Goal: Task Accomplishment & Management: Complete application form

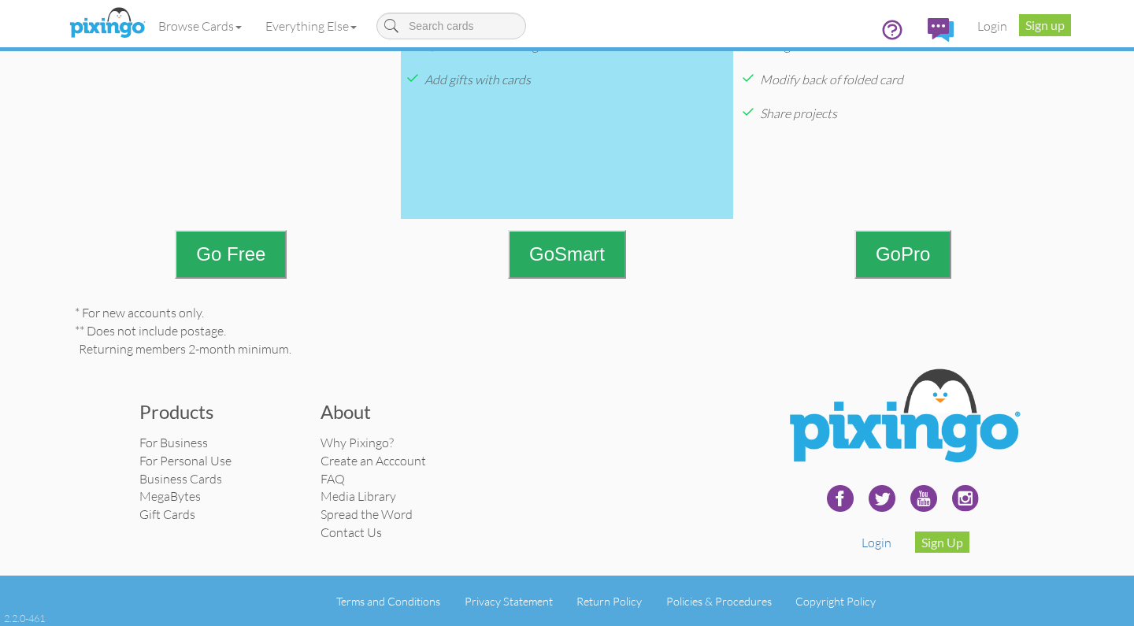
scroll to position [736, 0]
click at [236, 254] on button "Go Free" at bounding box center [231, 254] width 112 height 49
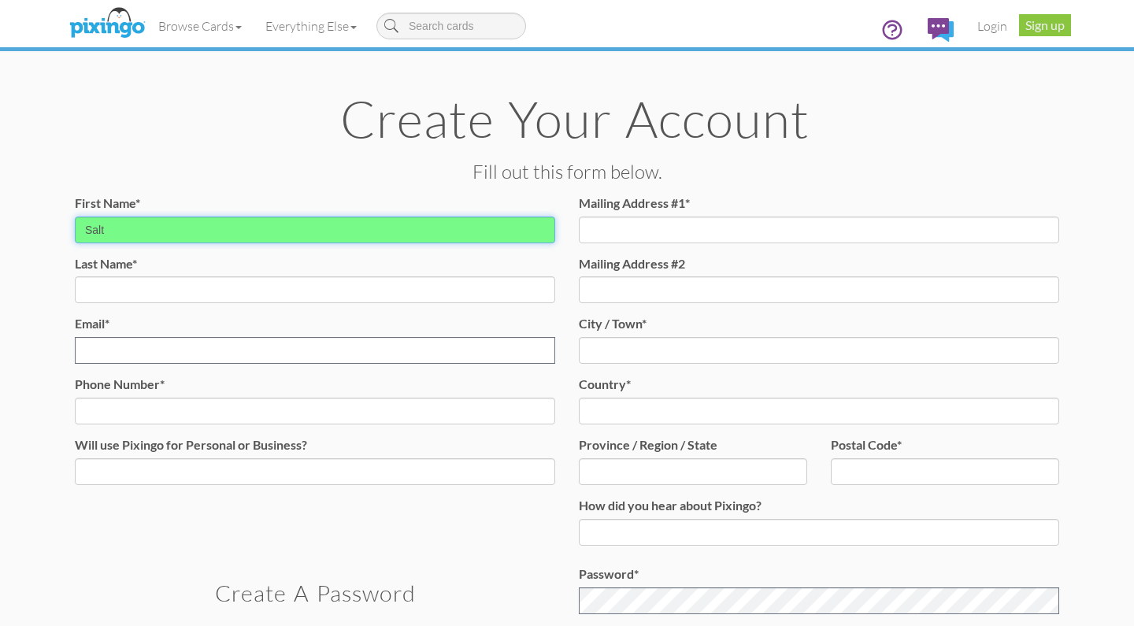
click at [166, 229] on input "Salt" at bounding box center [315, 230] width 481 height 27
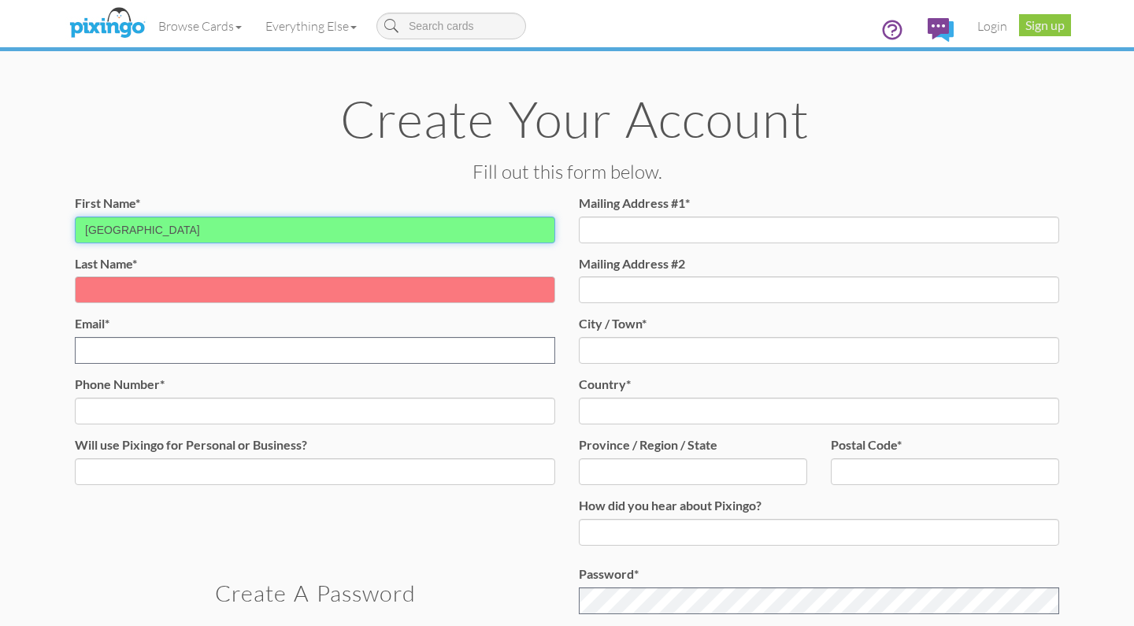
type input "[GEOGRAPHIC_DATA]"
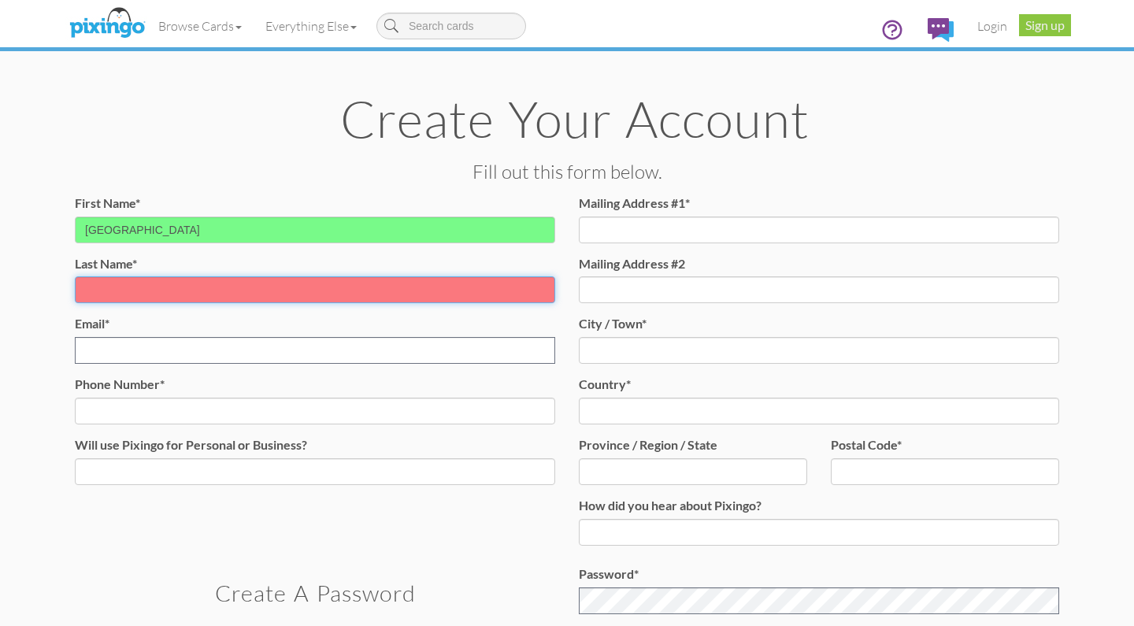
click at [147, 281] on input "Last Name*" at bounding box center [315, 290] width 481 height 27
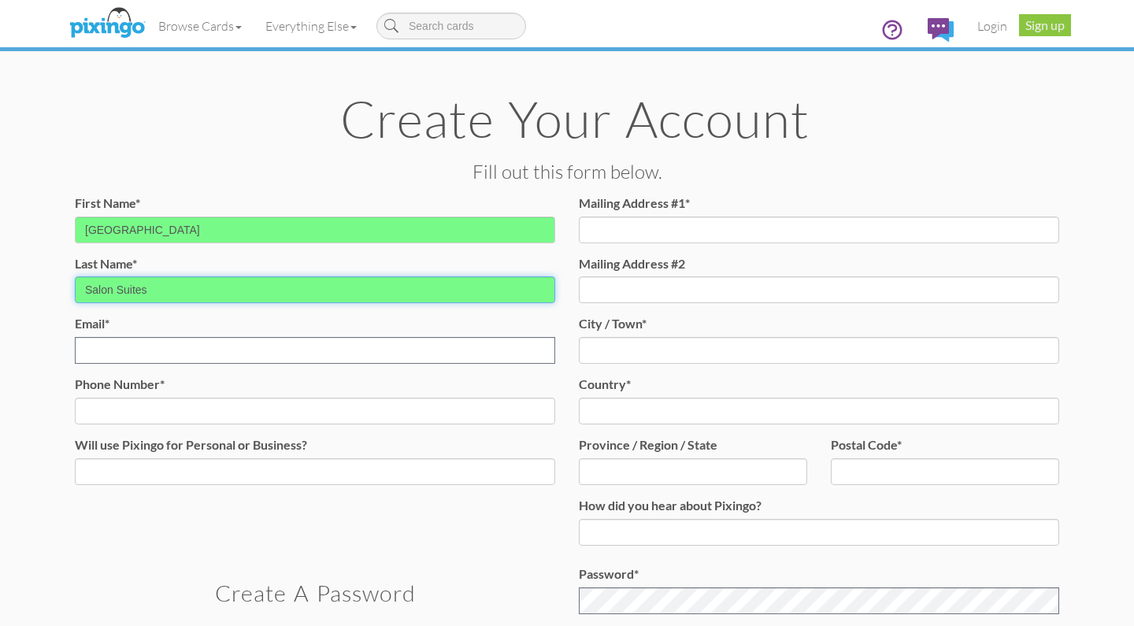
type input "Salon Suites"
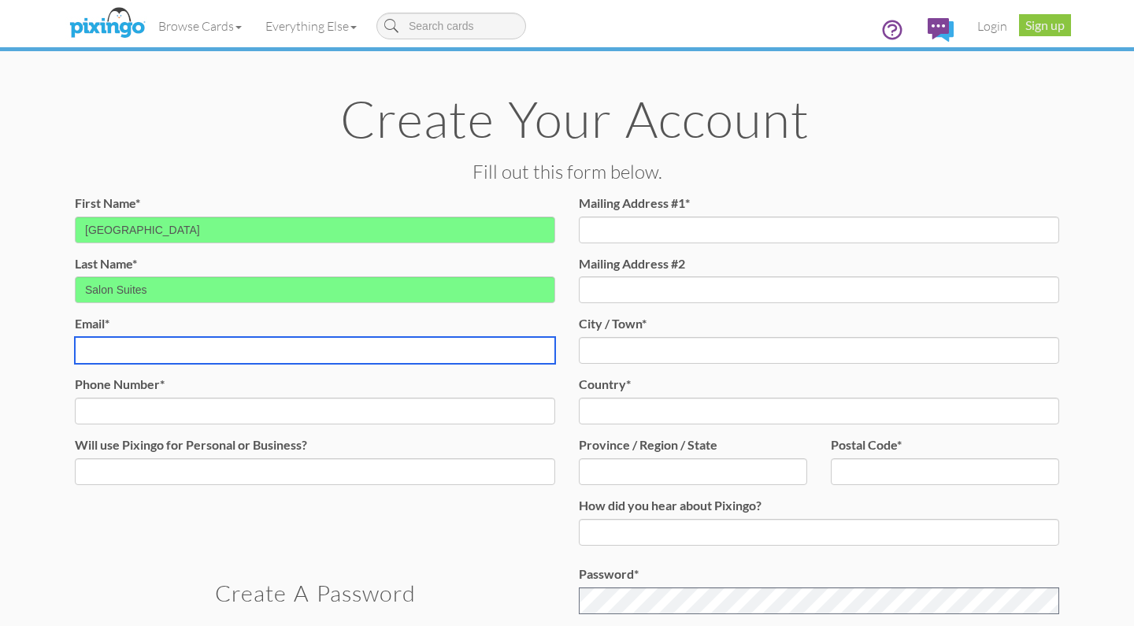
click at [159, 347] on input "Email* Email already exists." at bounding box center [315, 350] width 481 height 27
type input "[EMAIL_ADDRESS][DOMAIN_NAME]"
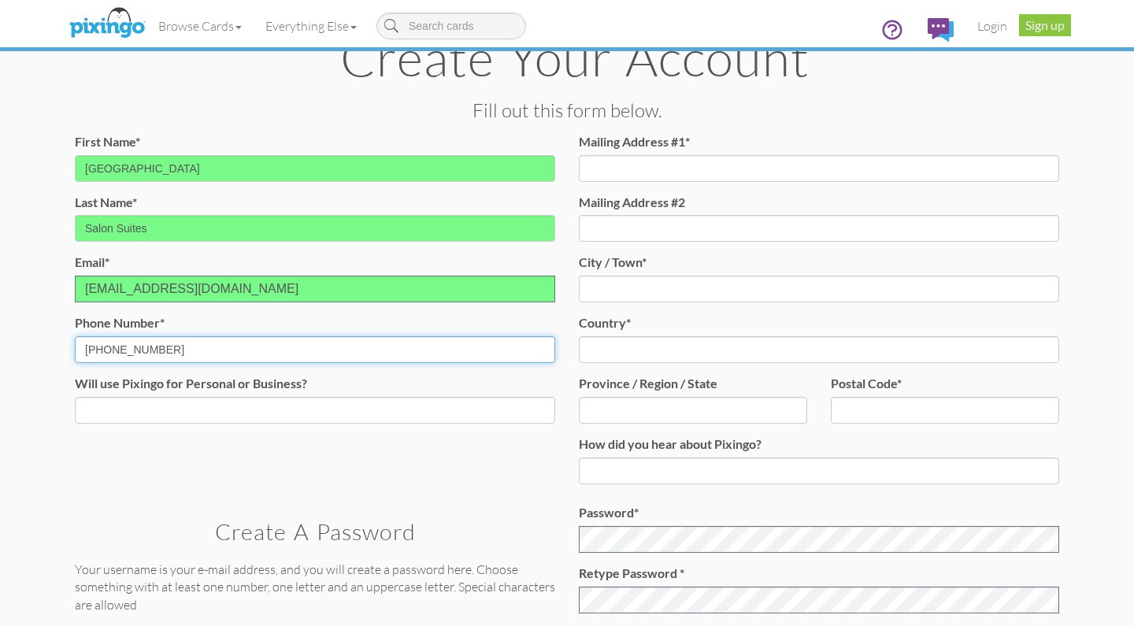
scroll to position [64, 0]
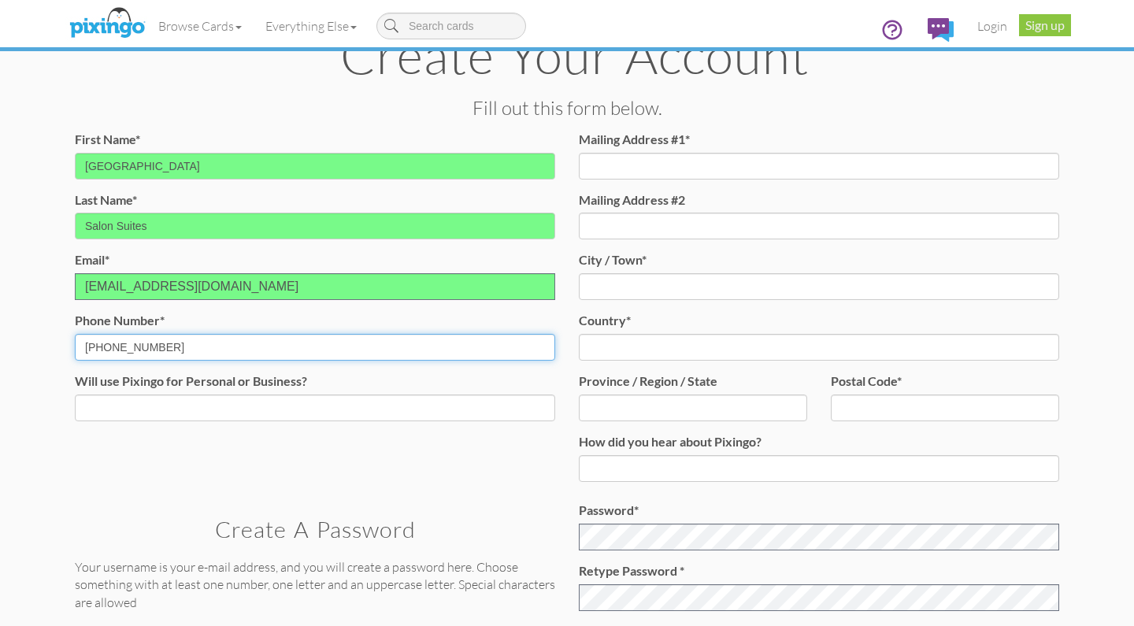
type input "[PHONE_NUMBER]"
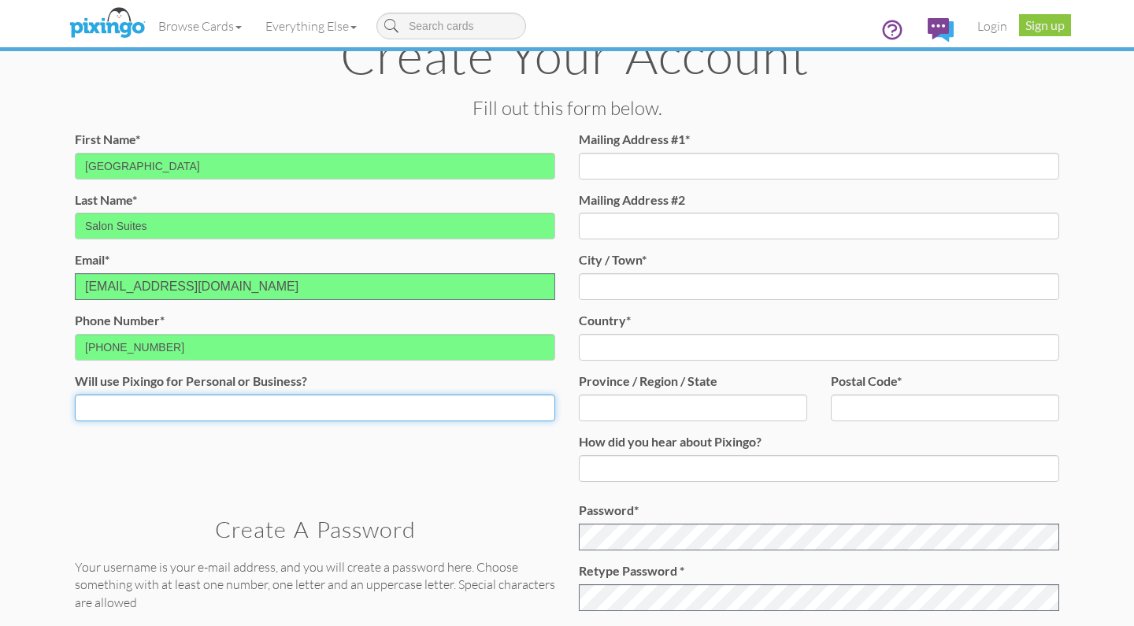
select select "string:Business"
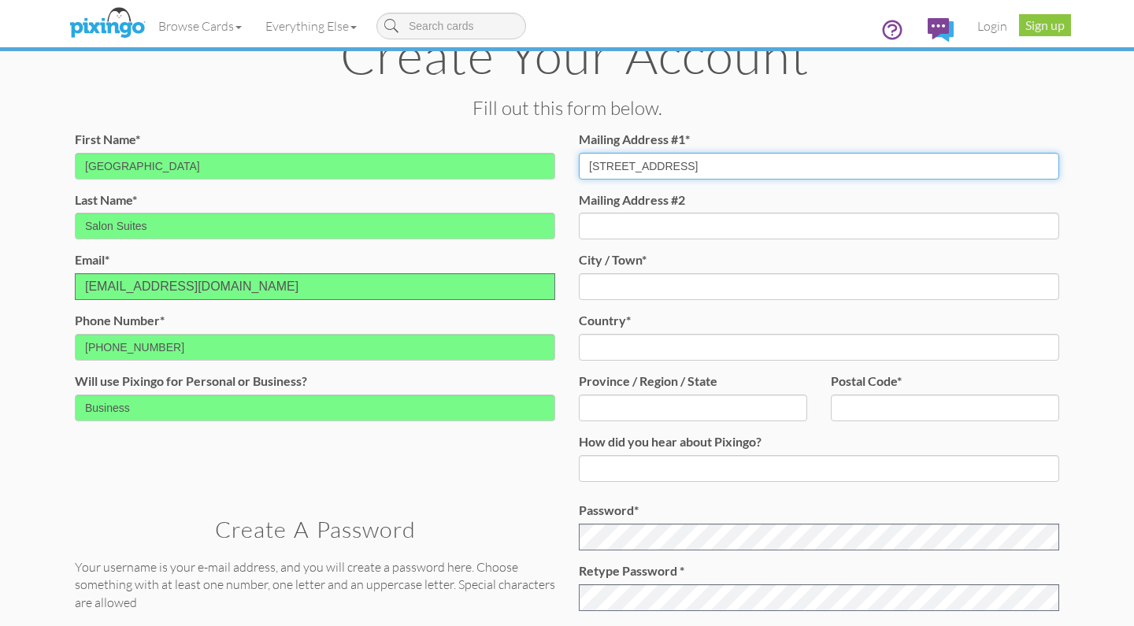
type input "[STREET_ADDRESS]"
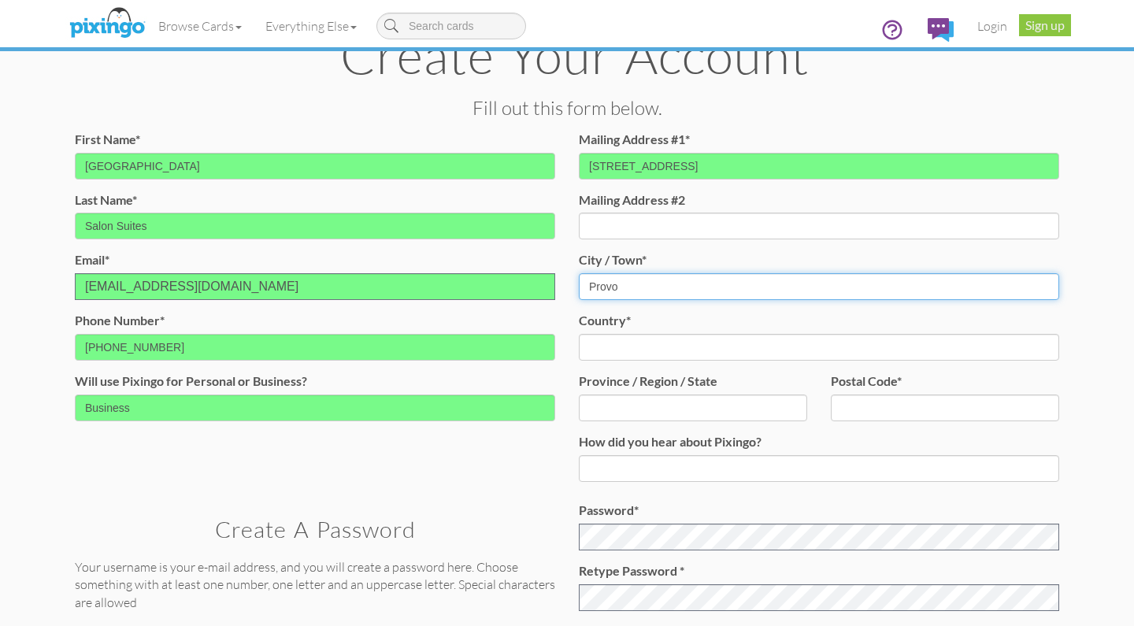
type input "Provo"
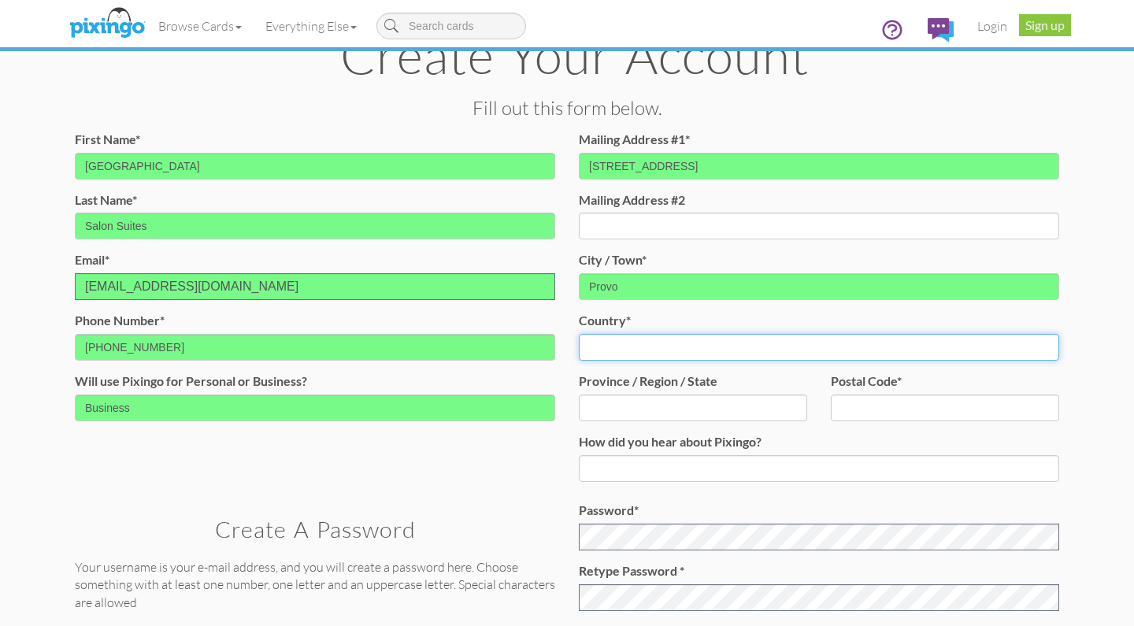
select select "object:447"
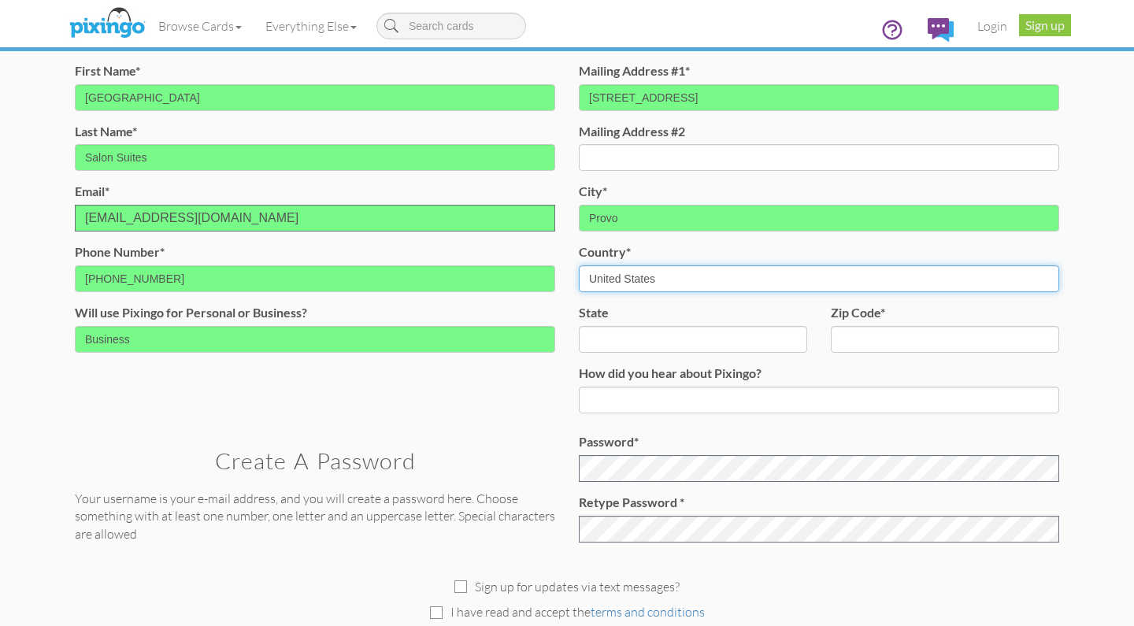
scroll to position [145, 0]
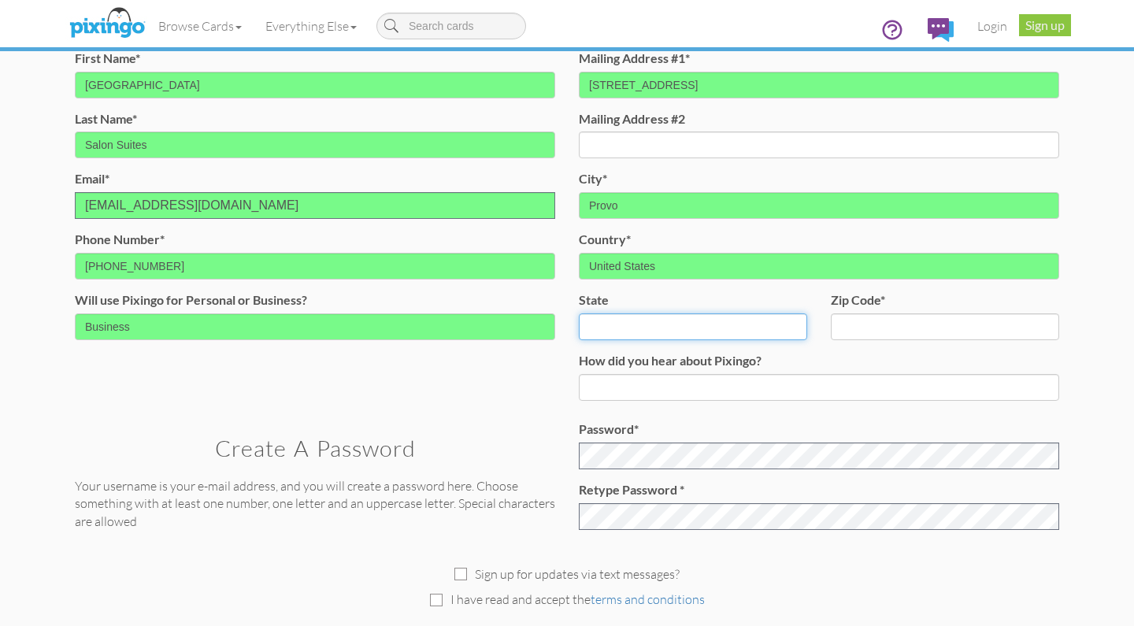
select select "object:747"
click at [896, 309] on div "zip code*" at bounding box center [939, 321] width 240 height 61
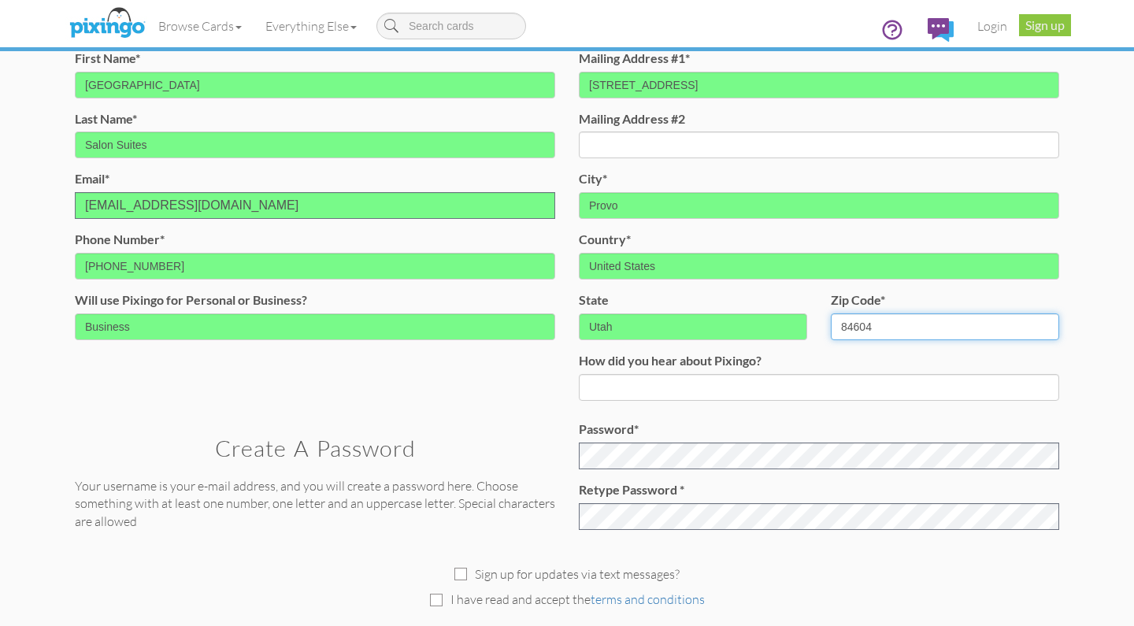
type input "84604"
click at [737, 367] on div "Mailing Address #1* [STREET_ADDRESS] Mailing Address #2 city* [GEOGRAPHIC_DATA]…" at bounding box center [819, 231] width 504 height 363
click at [725, 396] on div "Mailing Address #1* [STREET_ADDRESS] Mailing Address #2 city* [GEOGRAPHIC_DATA]…" at bounding box center [819, 231] width 504 height 363
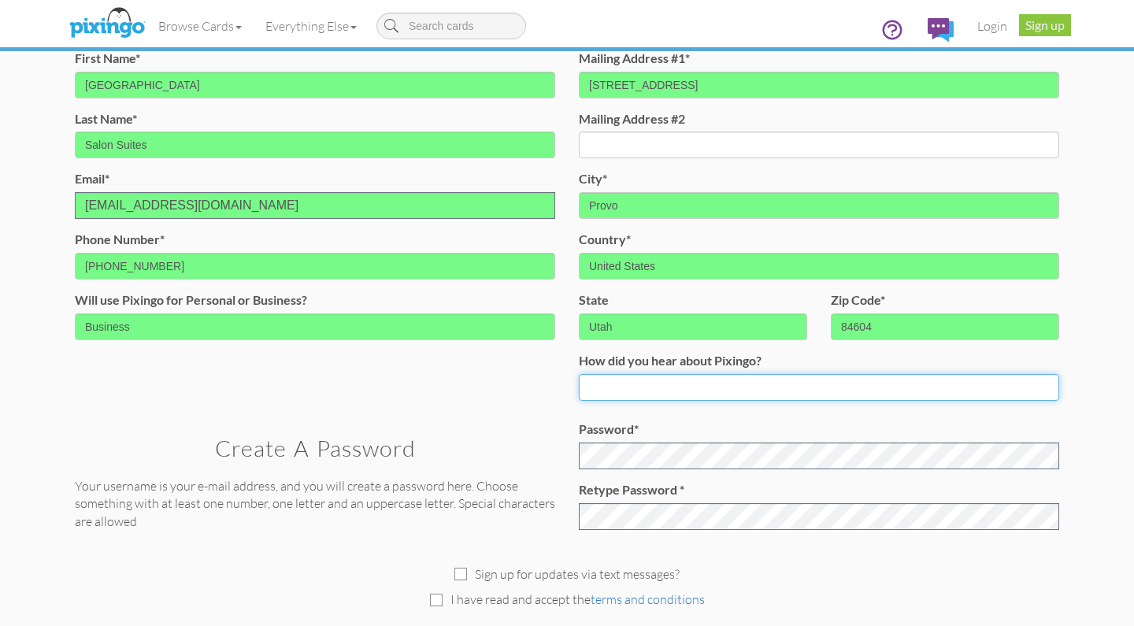
click at [707, 389] on input at bounding box center [819, 387] width 481 height 27
type input "I know the owner!"
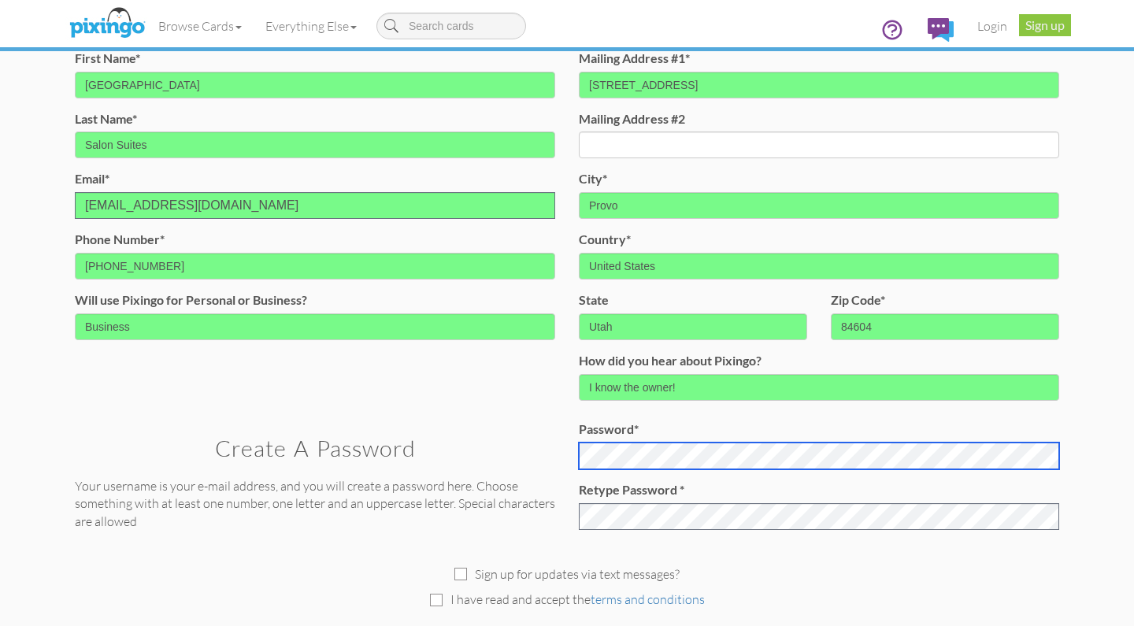
click at [697, 454] on form "First Name* [GEOGRAPHIC_DATA] Last Name* Salon Suites Email* Email already exis…" at bounding box center [567, 296] width 985 height 492
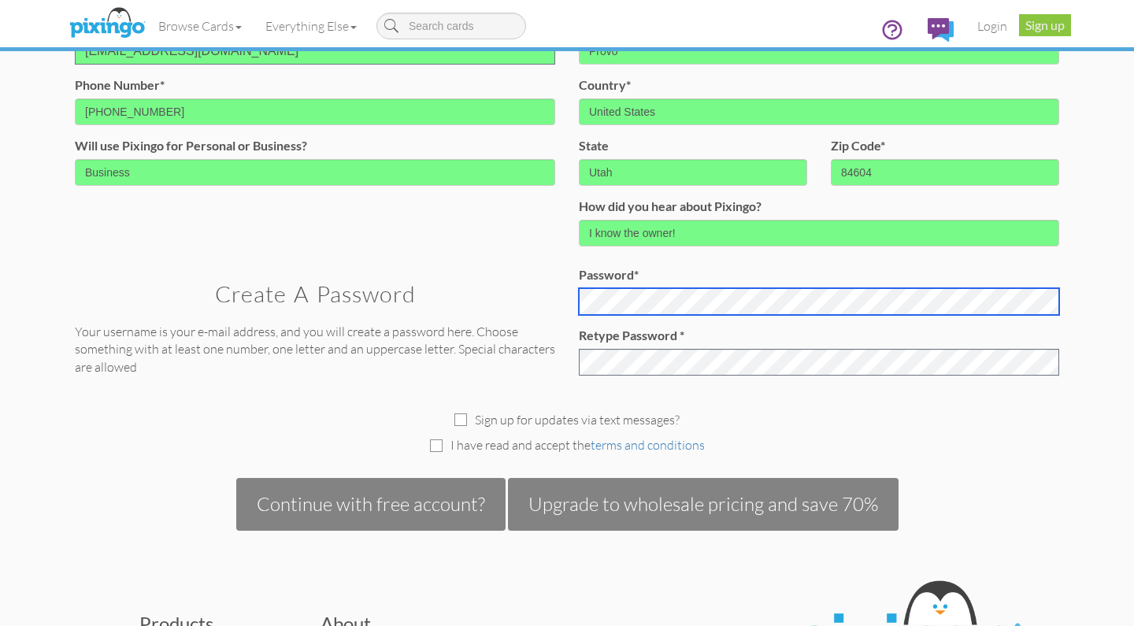
scroll to position [310, 0]
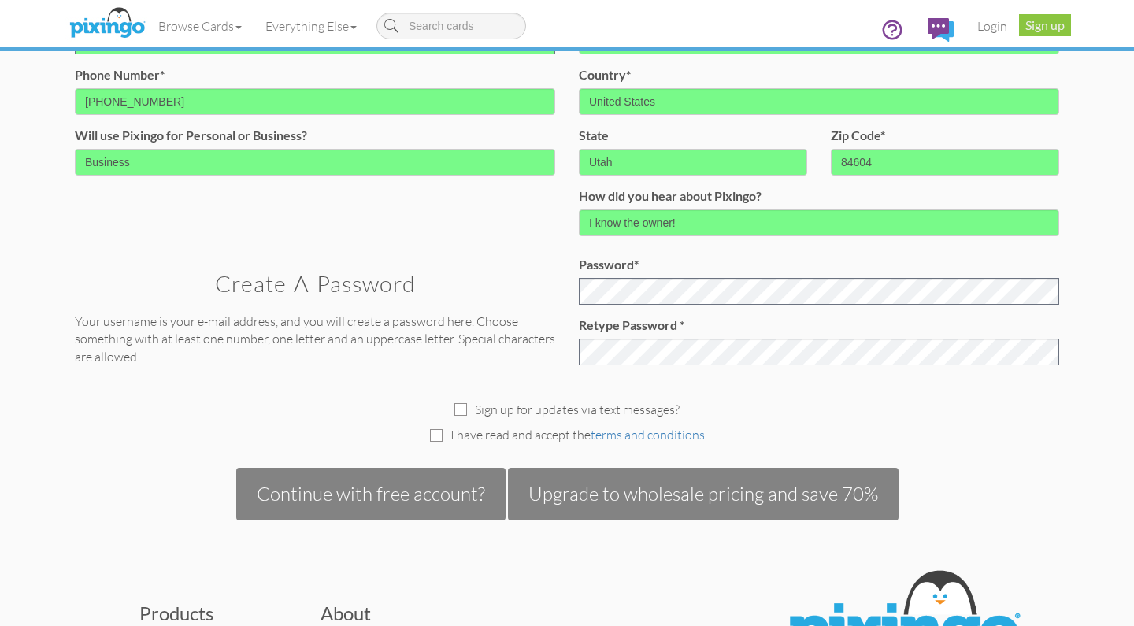
click at [529, 248] on form "First Name* [GEOGRAPHIC_DATA] Last Name* Salon Suites Email* Email already exis…" at bounding box center [567, 131] width 985 height 492
click at [548, 377] on div "Sign up for updates via text messages? I have read and accept the terms and con…" at bounding box center [567, 448] width 1008 height 143
click at [461, 407] on input "checkbox" at bounding box center [461, 409] width 13 height 13
checkbox input "true"
click at [433, 429] on input "checkbox" at bounding box center [436, 435] width 13 height 13
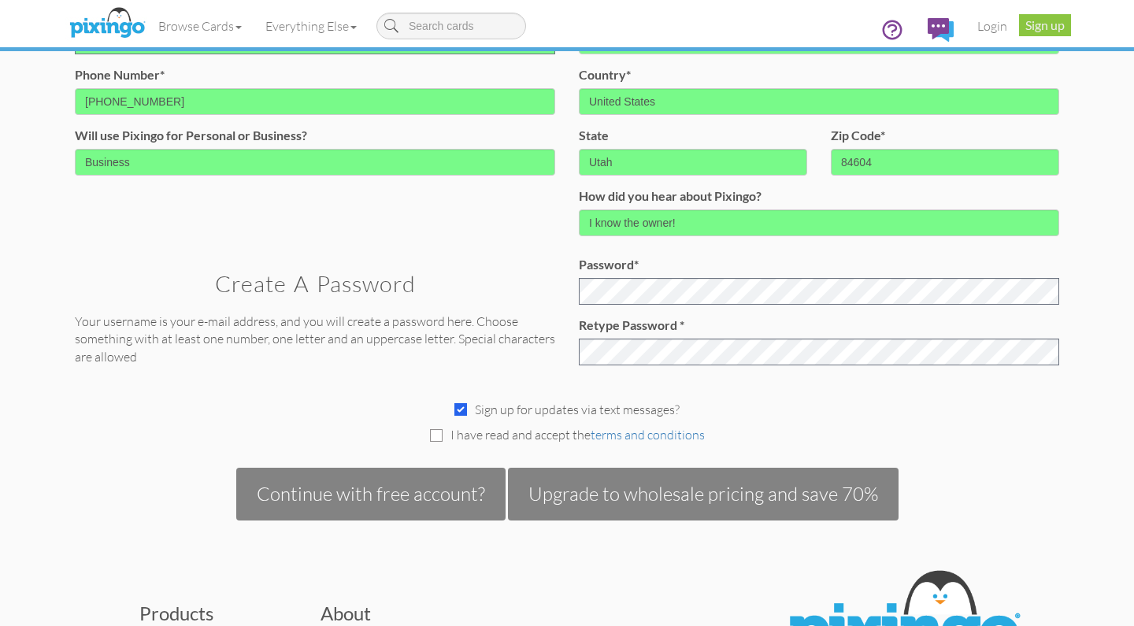
checkbox input "true"
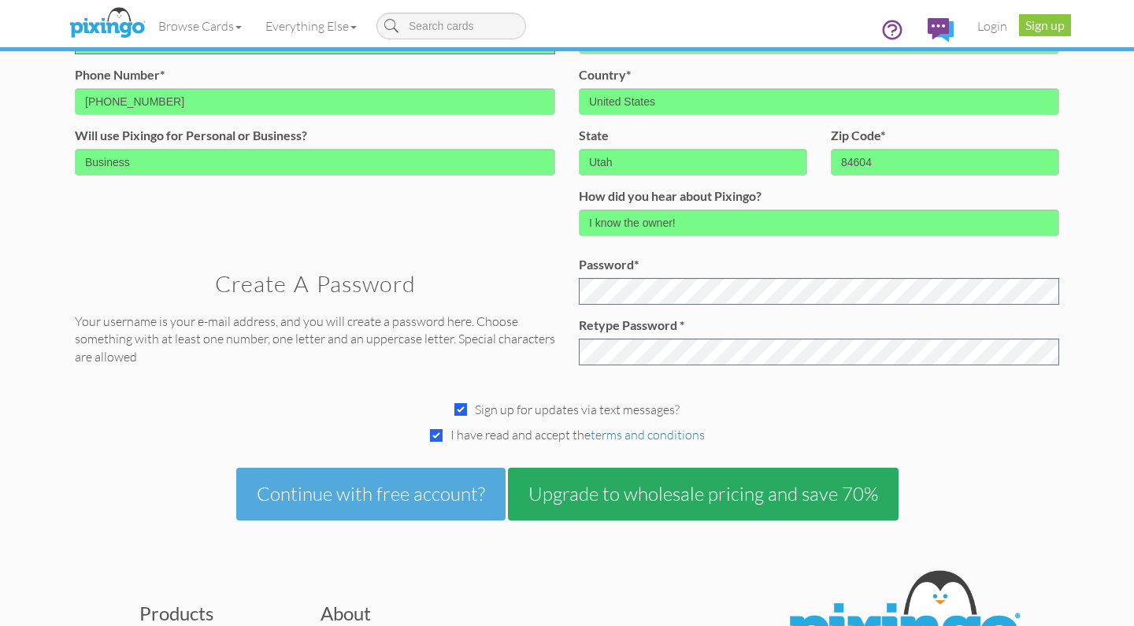
click at [426, 488] on button "Continue with free account?" at bounding box center [370, 494] width 269 height 52
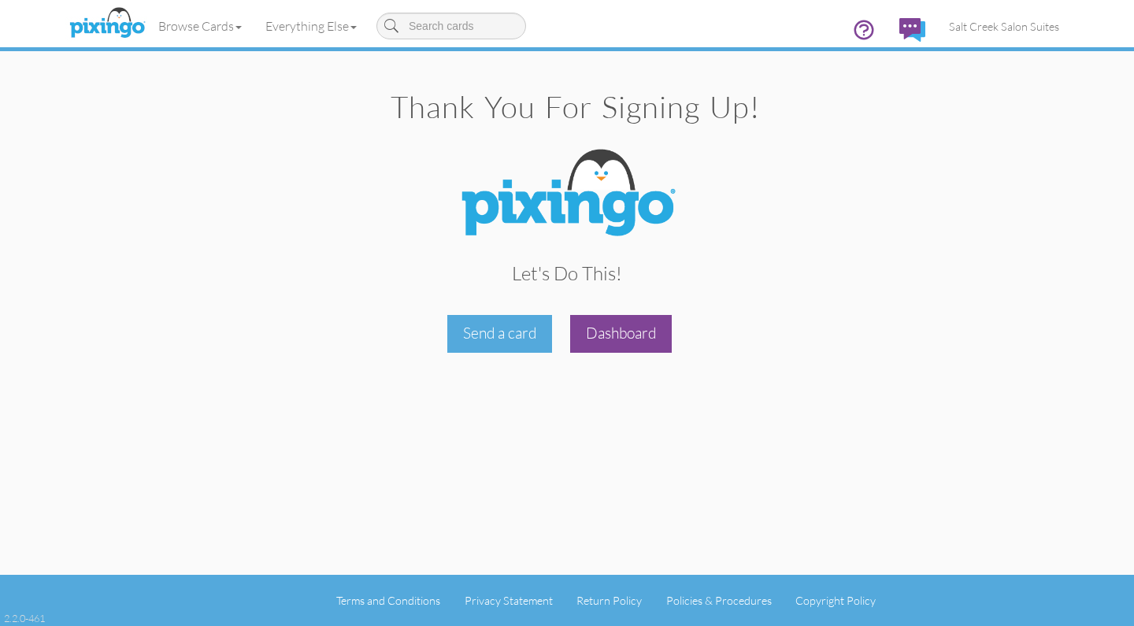
click at [594, 322] on div "Dashboard" at bounding box center [621, 333] width 102 height 37
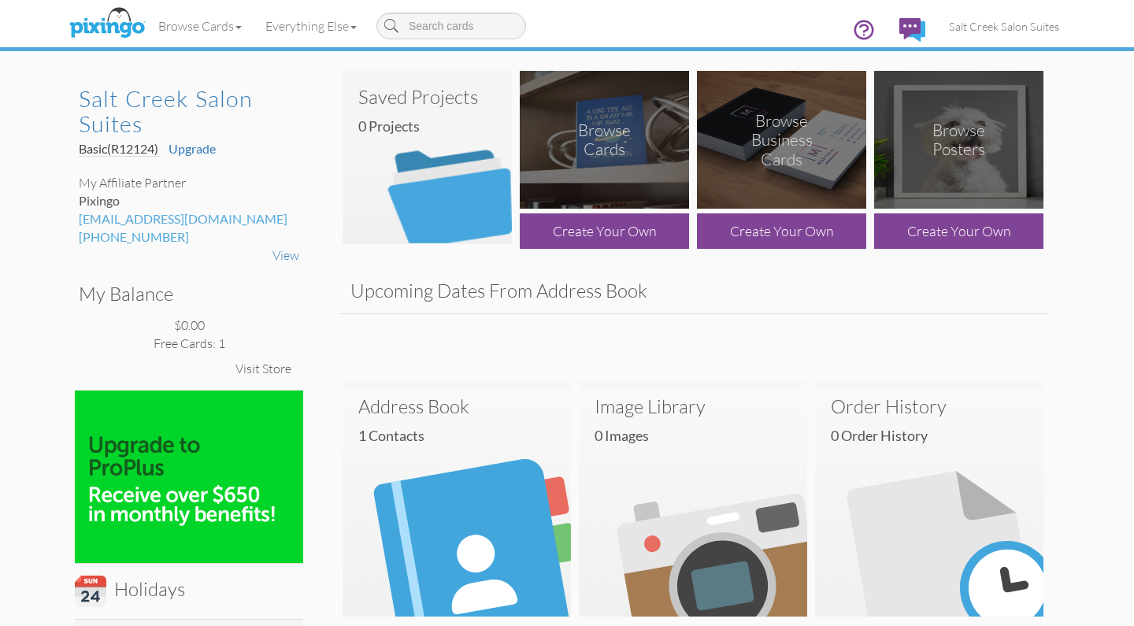
click at [588, 225] on div "Create Your Own" at bounding box center [604, 230] width 169 height 35
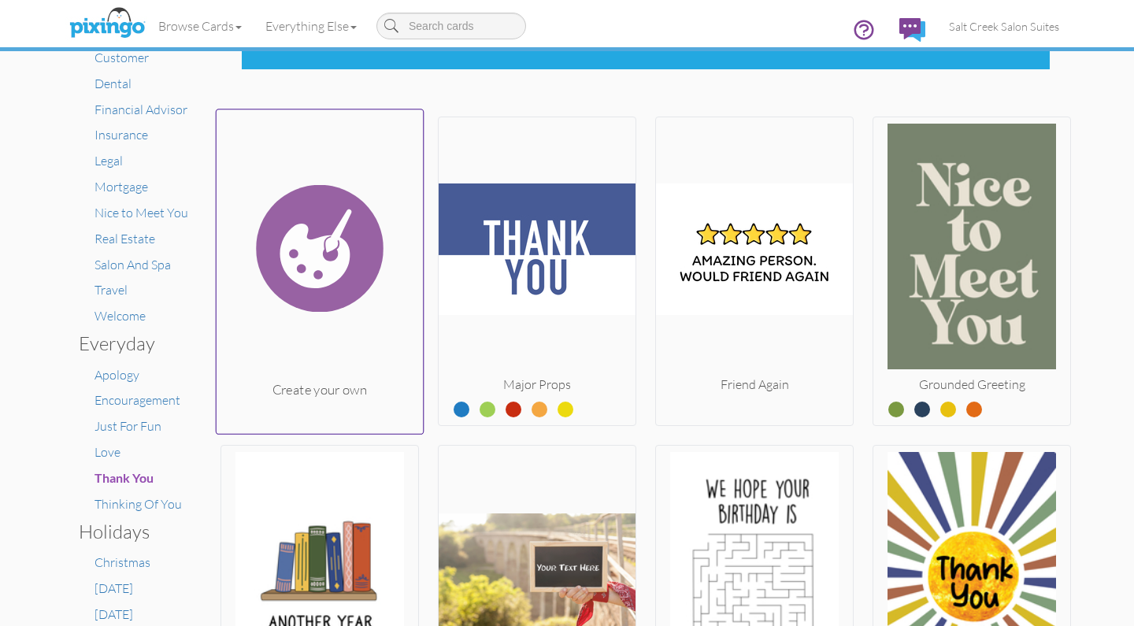
scroll to position [223, 0]
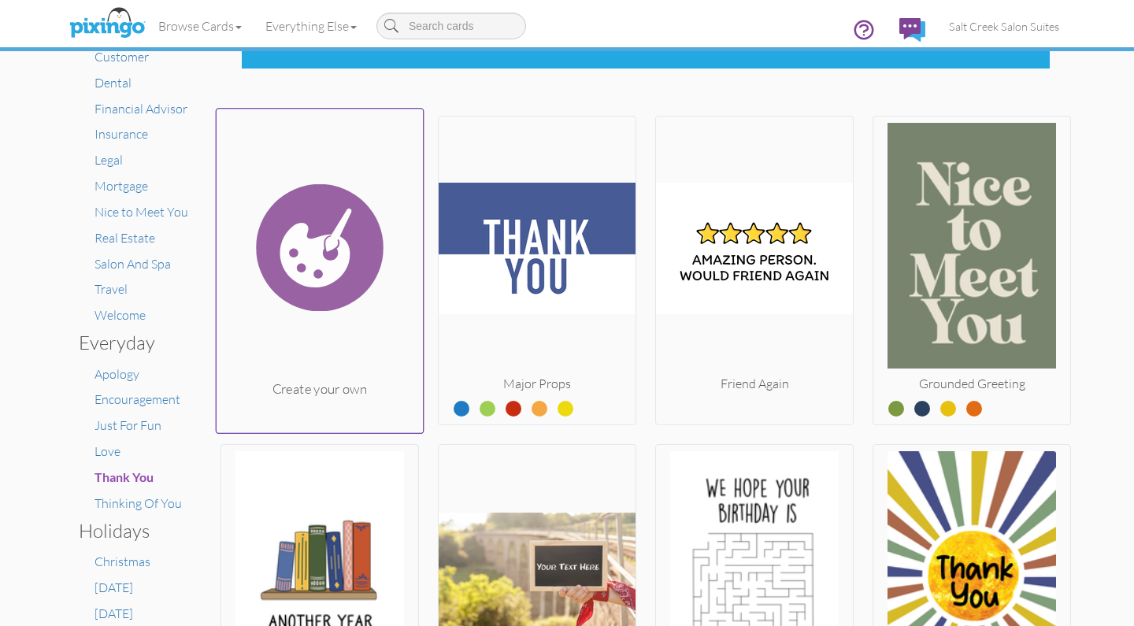
click at [351, 278] on img at bounding box center [320, 247] width 207 height 265
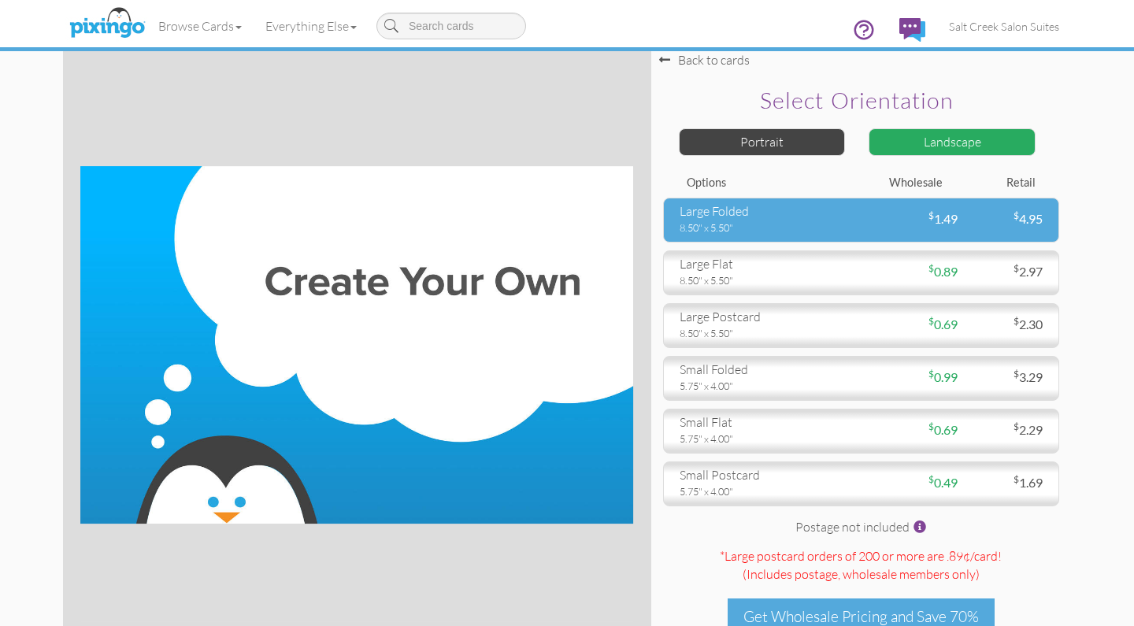
click at [737, 215] on div "large folded" at bounding box center [765, 211] width 170 height 18
